Goal: Task Accomplishment & Management: Use online tool/utility

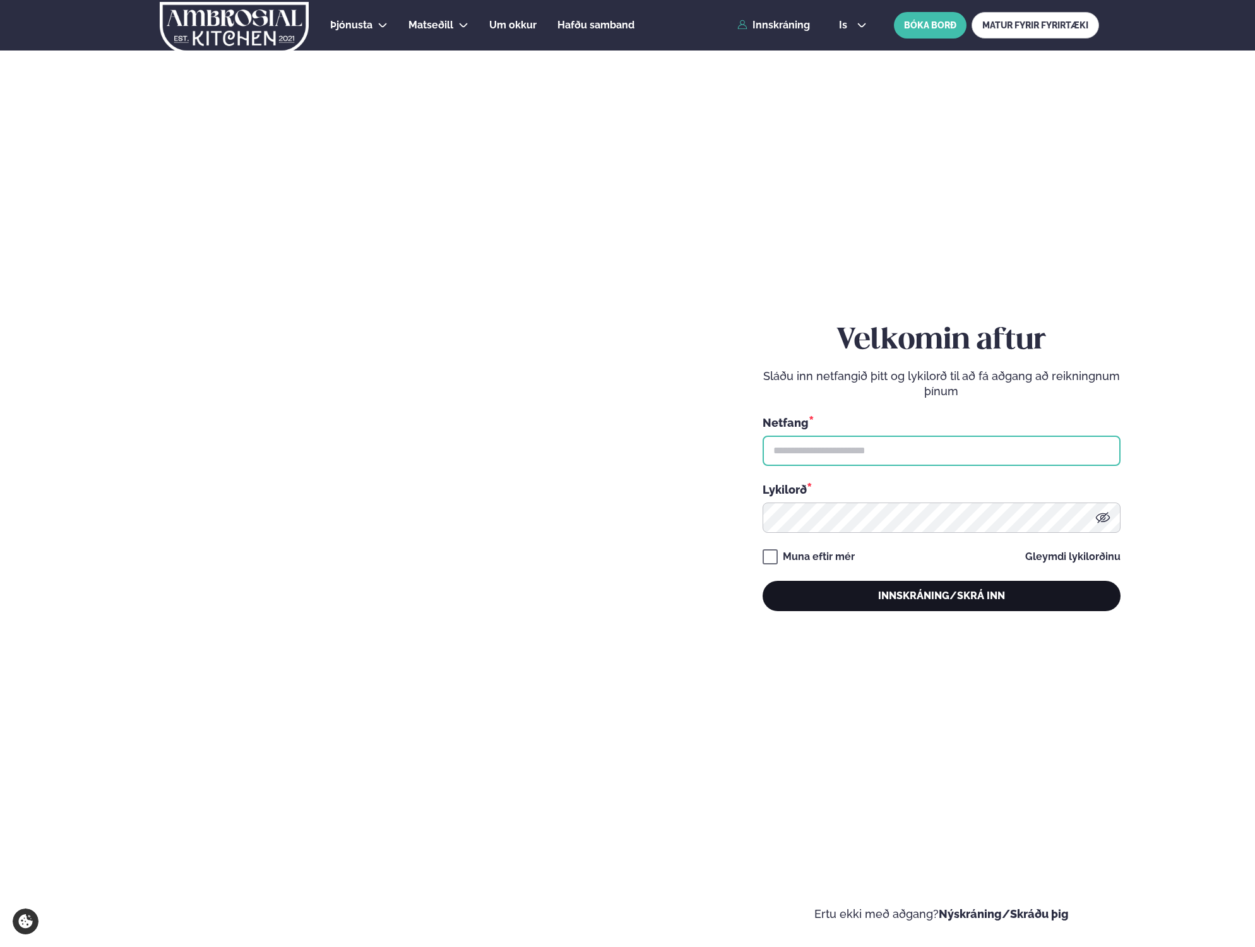
type input "**********"
click at [920, 584] on button "Innskráning/Skrá inn" at bounding box center [942, 596] width 358 height 30
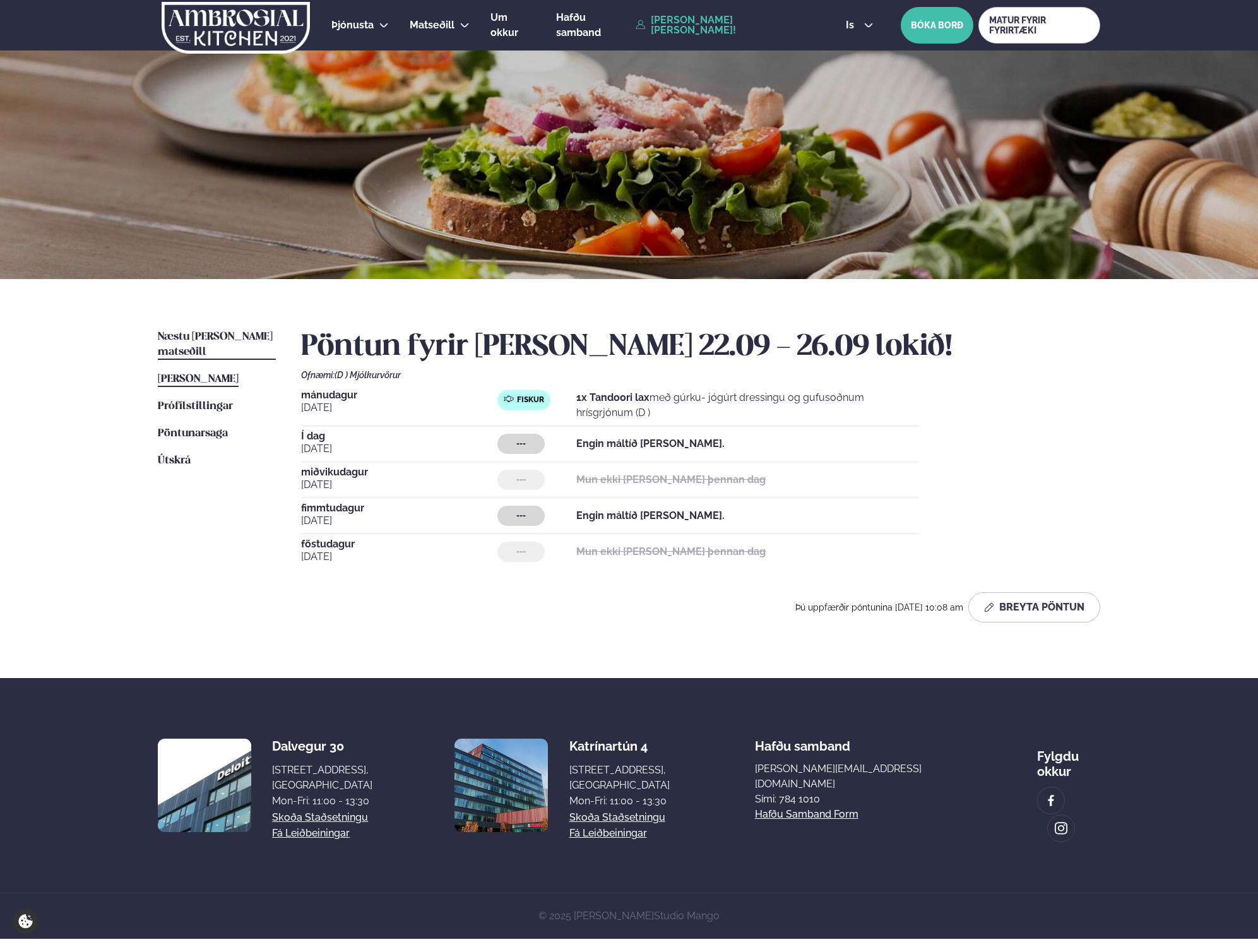
click at [239, 330] on link "Næstu [PERSON_NAME] matseðill Næsta vika" at bounding box center [217, 345] width 118 height 30
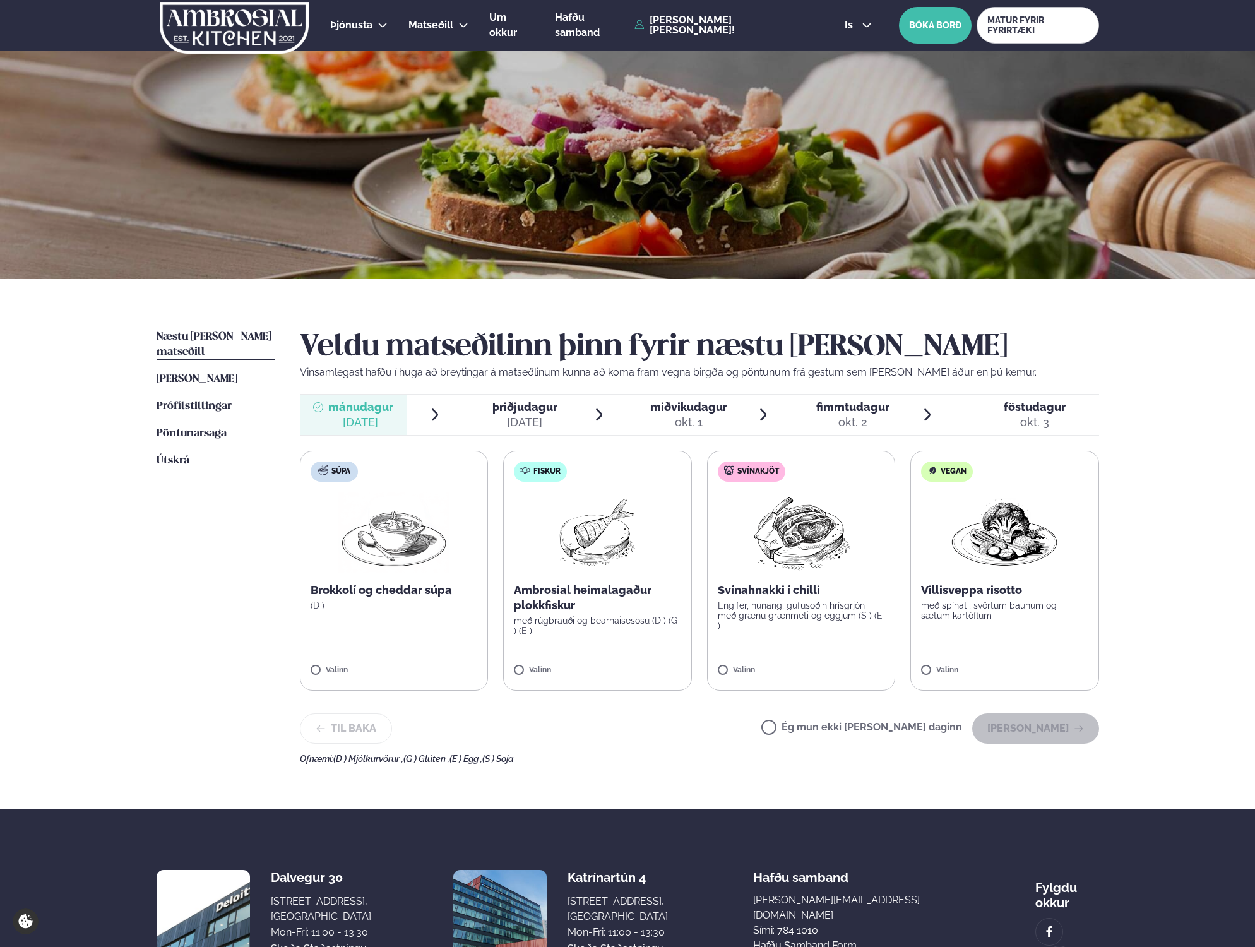
click at [544, 677] on div "Valinn" at bounding box center [597, 673] width 167 height 14
click at [1068, 734] on button "[PERSON_NAME]" at bounding box center [1035, 728] width 127 height 30
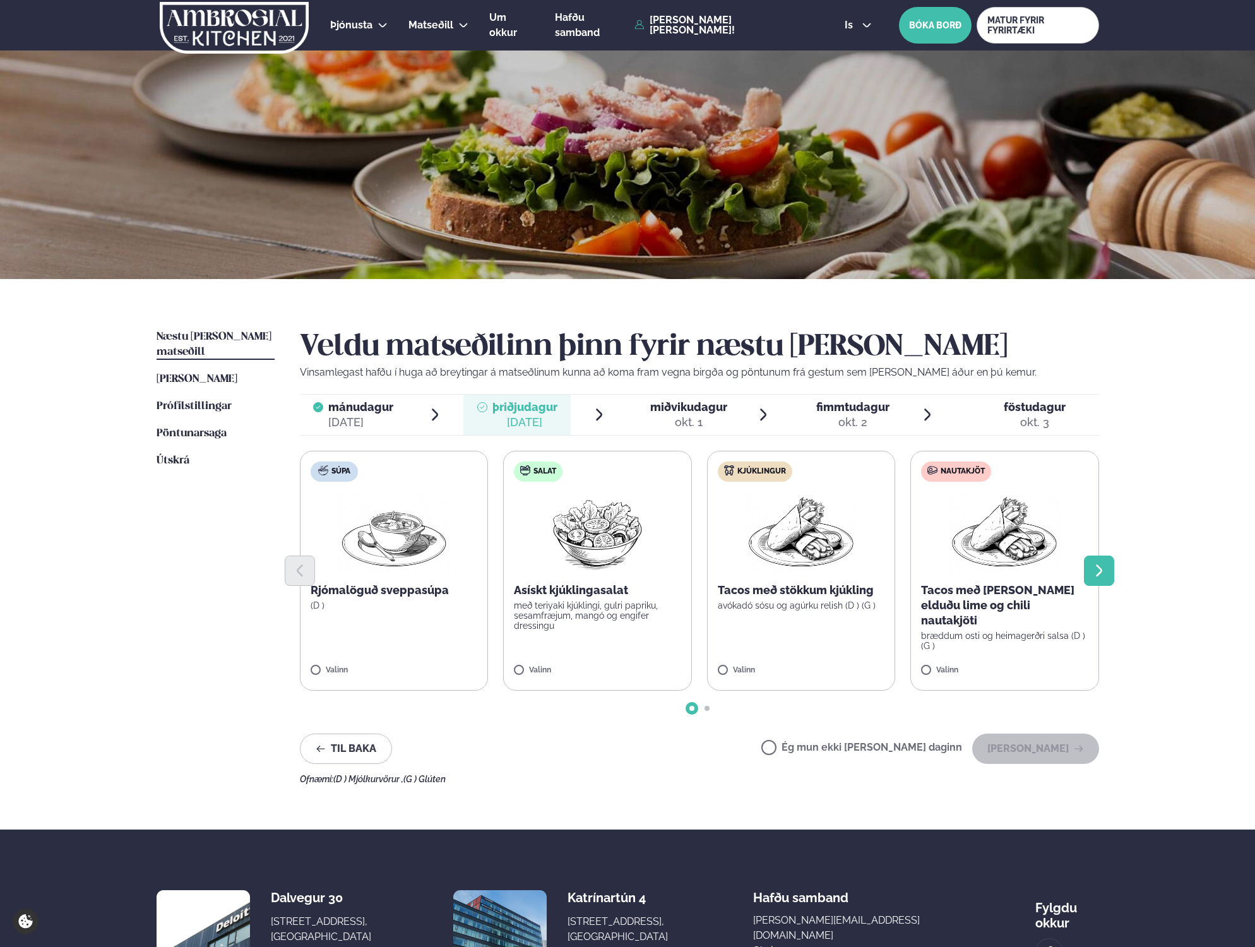
click at [1095, 573] on icon "Next slide" at bounding box center [1099, 570] width 15 height 15
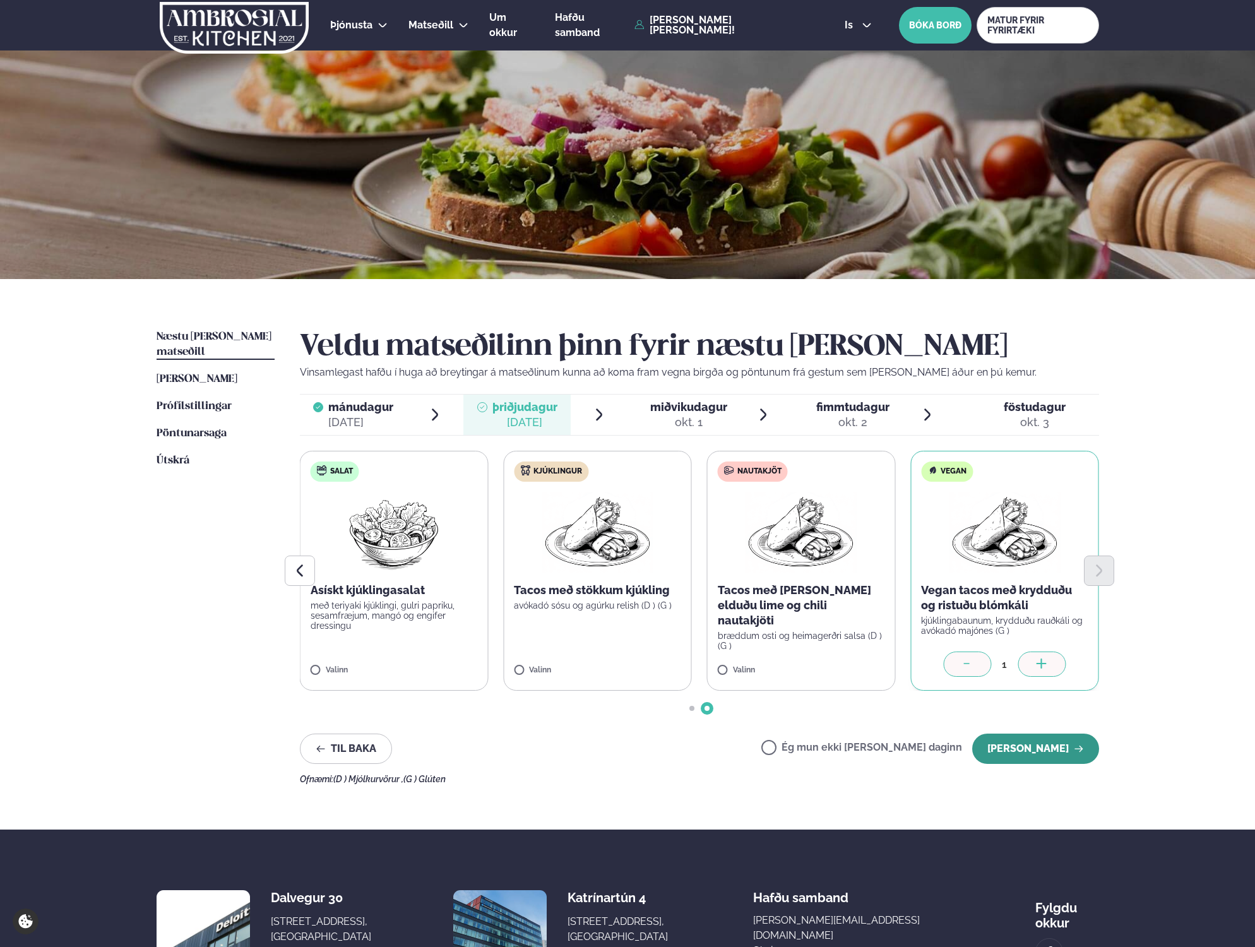
click at [1033, 746] on button "[PERSON_NAME]" at bounding box center [1035, 749] width 127 height 30
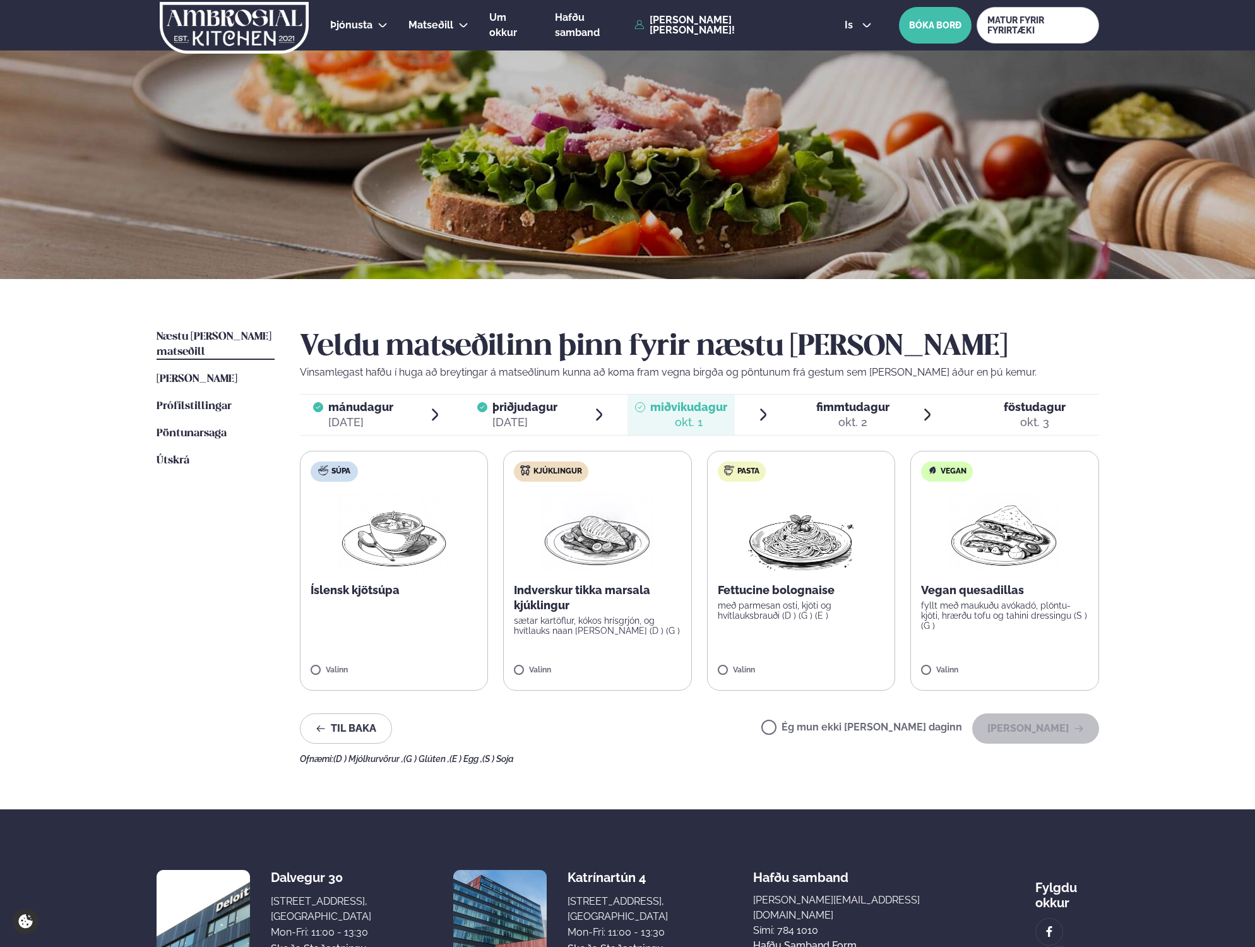
click at [843, 722] on label "Ég mun ekki [PERSON_NAME] daginn" at bounding box center [861, 728] width 201 height 13
click at [1035, 736] on button "[PERSON_NAME]" at bounding box center [1035, 728] width 127 height 30
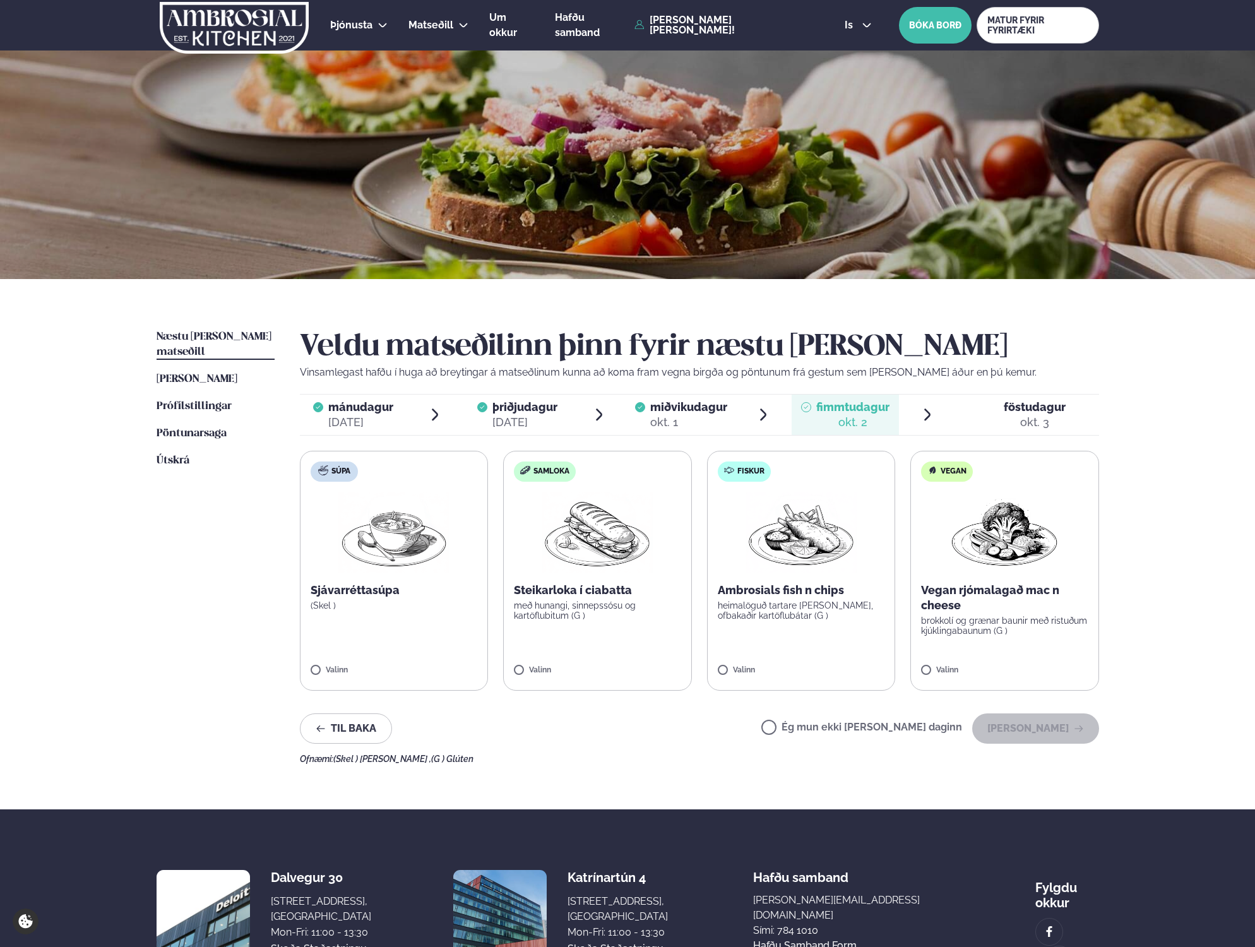
click at [740, 681] on label "Fiskur Ambrosials fish n chips heimalöguð tartare [PERSON_NAME], ofbakaðir kart…" at bounding box center [801, 571] width 189 height 240
click at [1084, 745] on div "Veldu matseðilinn þinn fyrir næstu [PERSON_NAME] Vinsamlegast hafðu í huga að b…" at bounding box center [699, 547] width 799 height 434
click at [1078, 740] on button "[PERSON_NAME]" at bounding box center [1035, 728] width 127 height 30
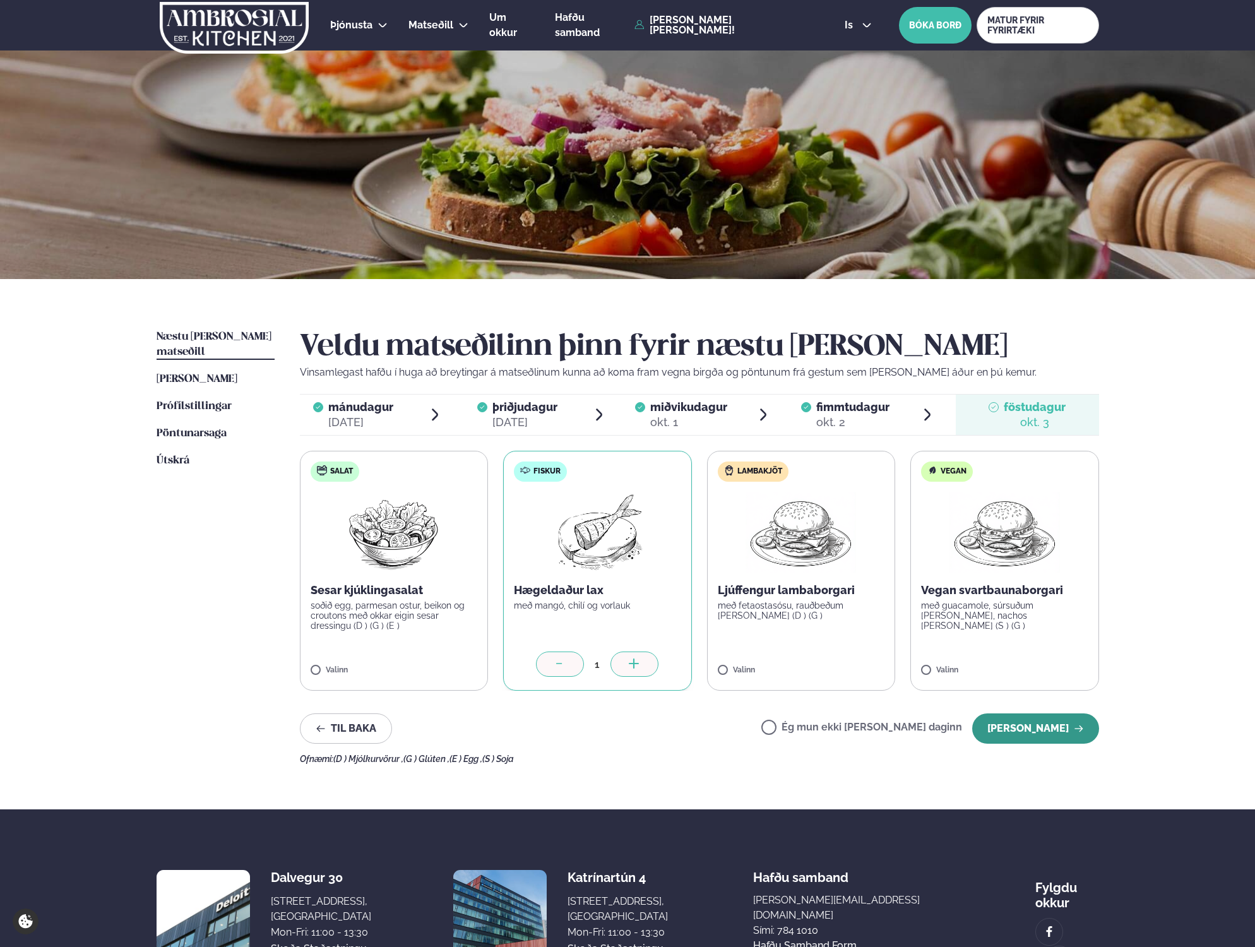
click at [1035, 724] on button "[PERSON_NAME]" at bounding box center [1035, 728] width 127 height 30
